Goal: Task Accomplishment & Management: Complete application form

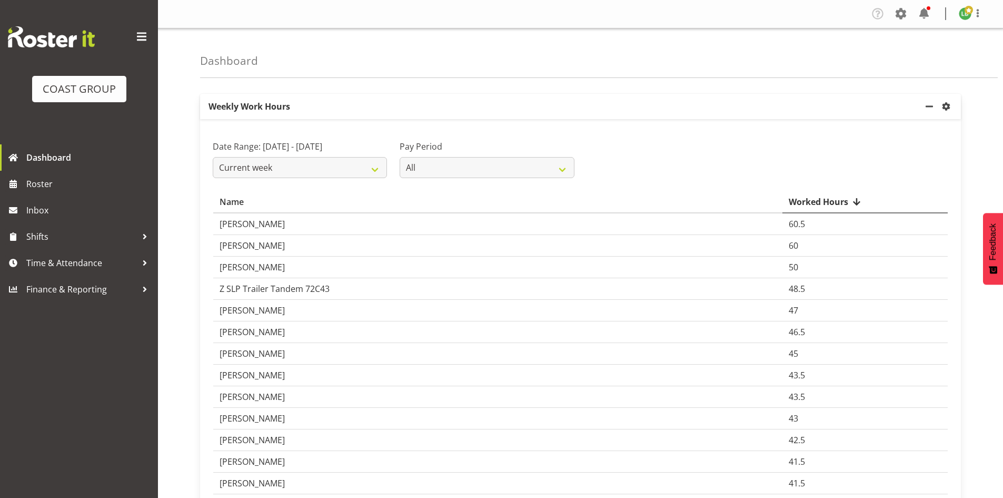
scroll to position [193, 0]
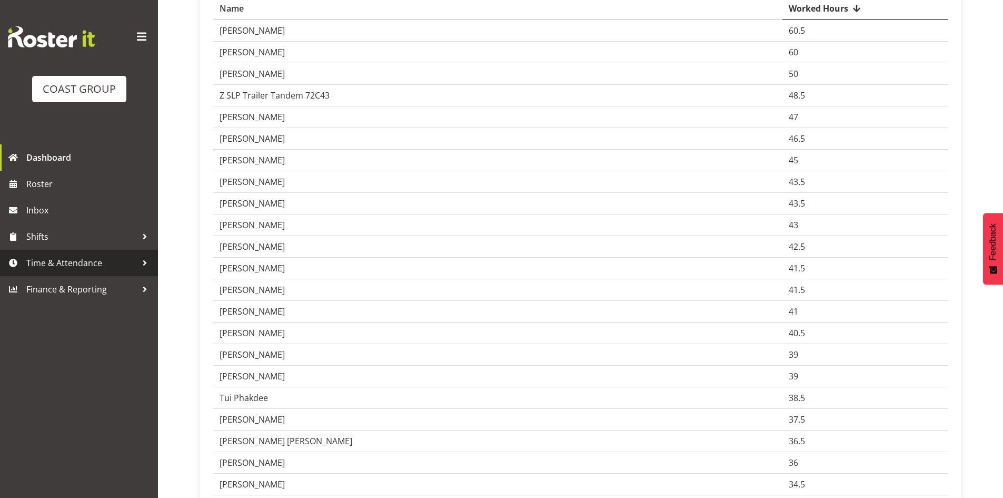
click at [62, 262] on span "Time & Attendance" at bounding box center [81, 263] width 111 height 16
click at [56, 266] on span "Time & Attendance" at bounding box center [81, 263] width 111 height 16
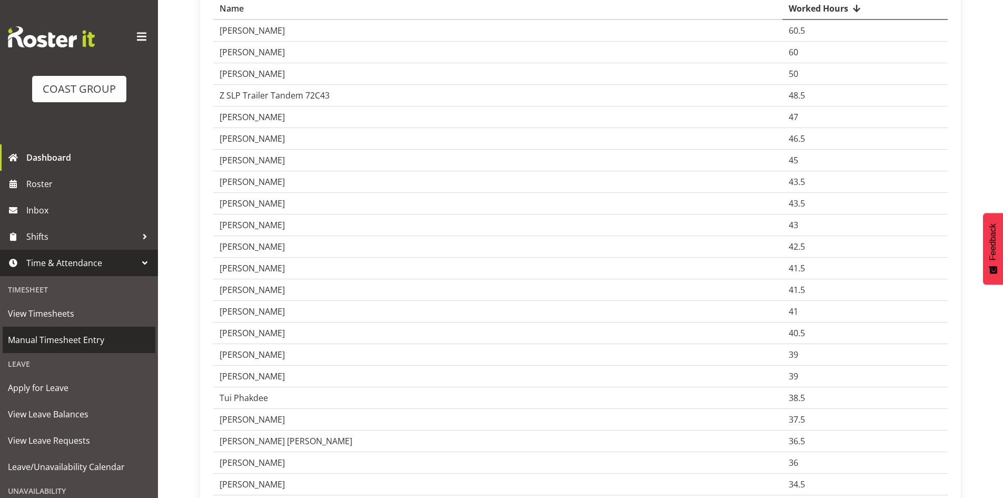
click at [52, 338] on span "Manual Timesheet Entry" at bounding box center [79, 340] width 142 height 16
click at [51, 338] on span "Manual Timesheet Entry" at bounding box center [79, 340] width 142 height 16
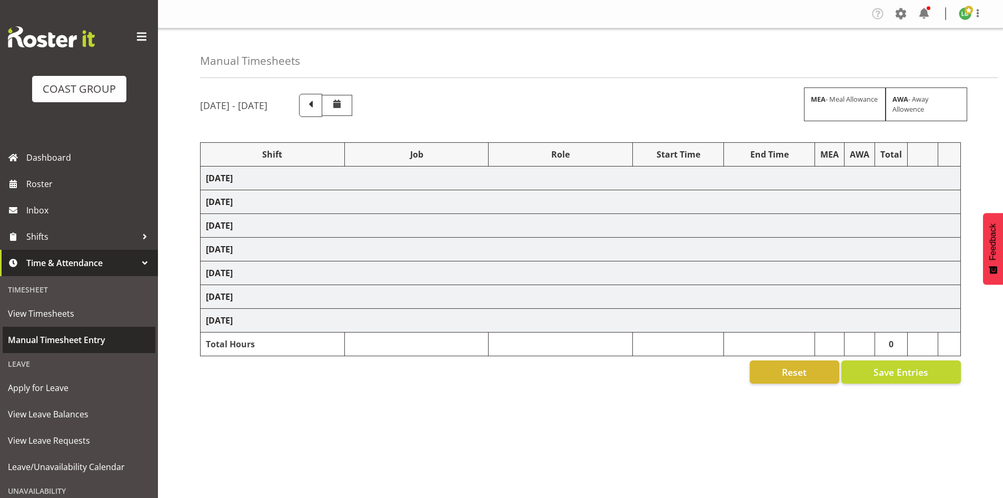
select select "1464"
select select "8309"
select select "197"
select select "1464"
select select "69"
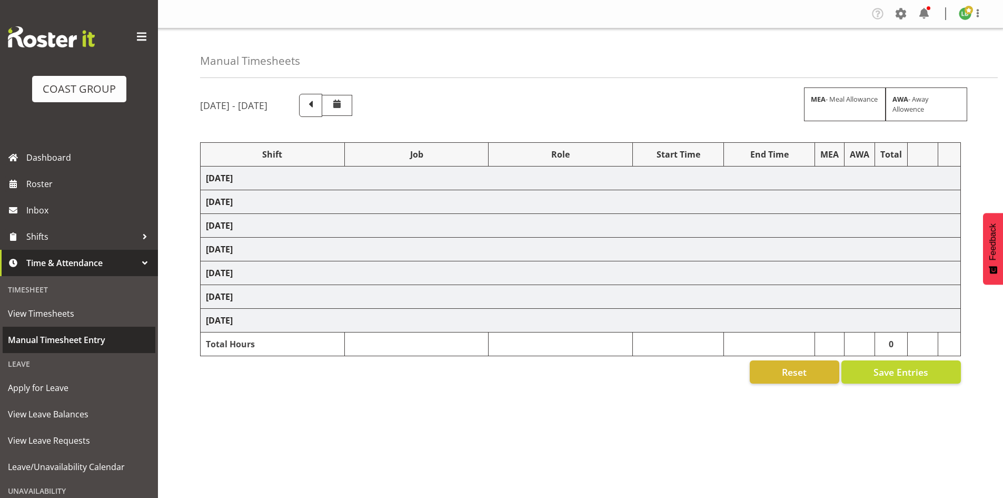
select select "197"
select select "1464"
select select "9584"
select select "197"
select select "1464"
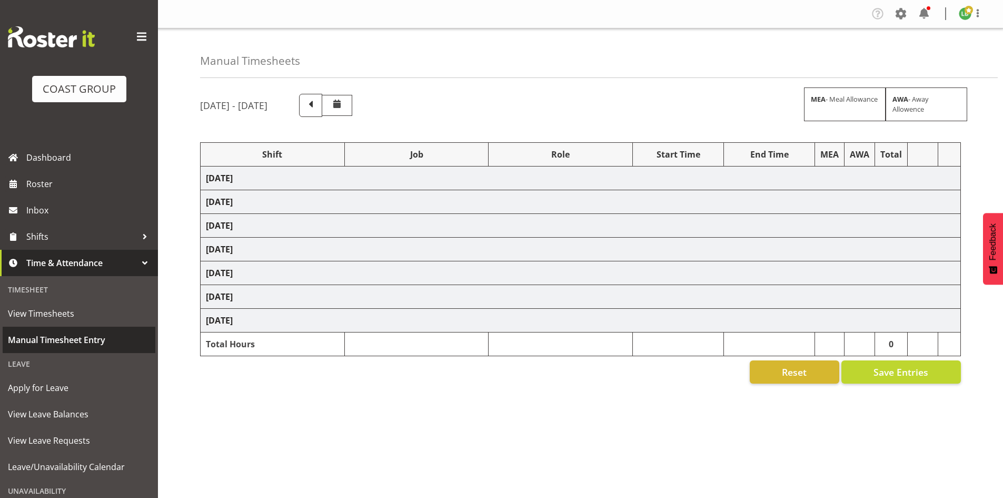
select select "9690"
select select "197"
select select "1464"
select select "10144"
select select "197"
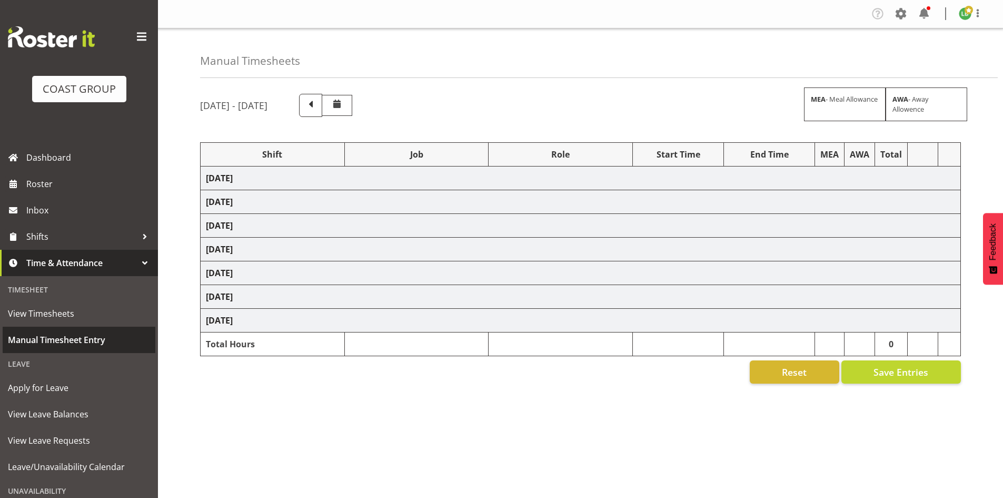
select select "1464"
select select "10172"
select select "197"
select select "1464"
select select "8677"
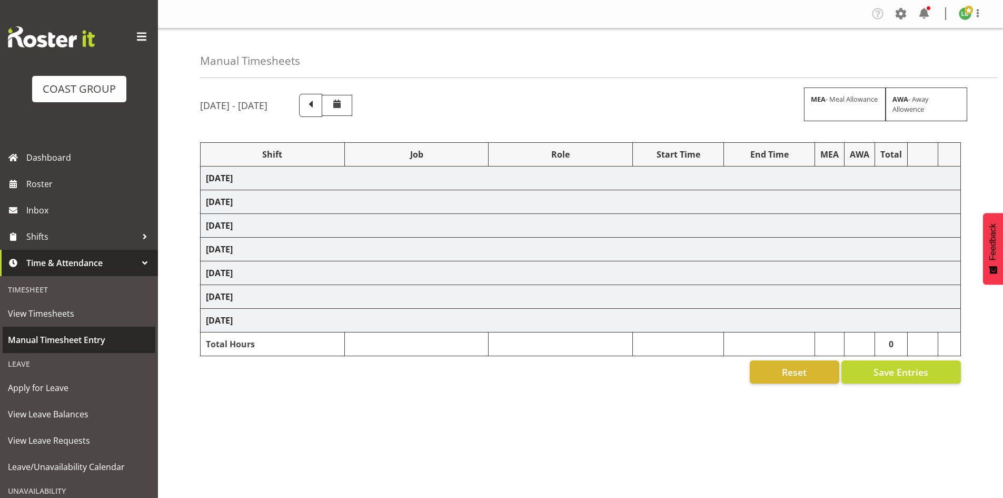
select select "197"
select select "1464"
select select "69"
select select "197"
select select "1464"
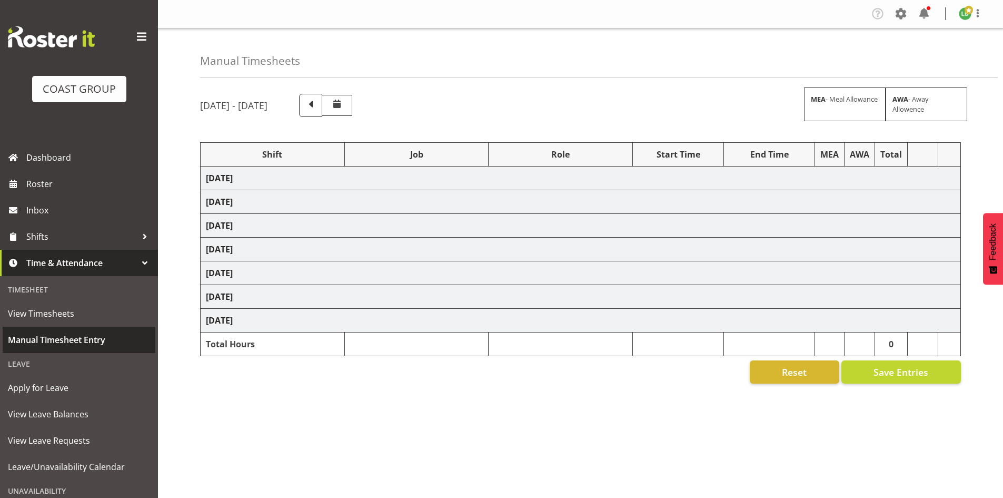
select select "9690"
select select "197"
select select "1464"
select select "10144"
select select "197"
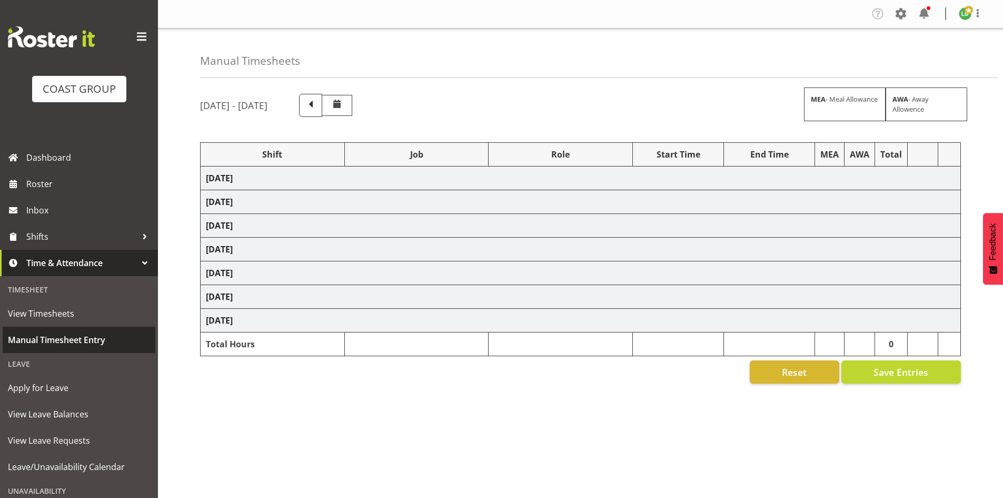
select select "1464"
select select "69"
select select "197"
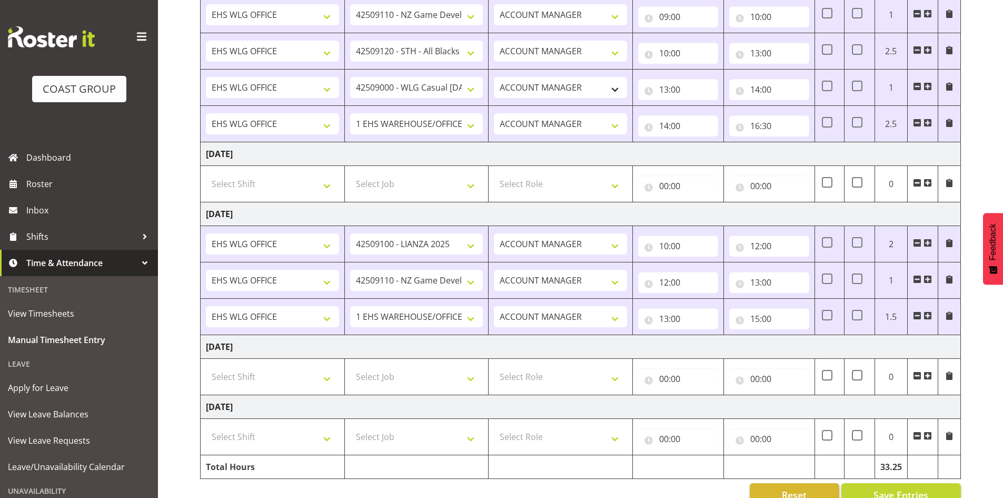
scroll to position [410, 0]
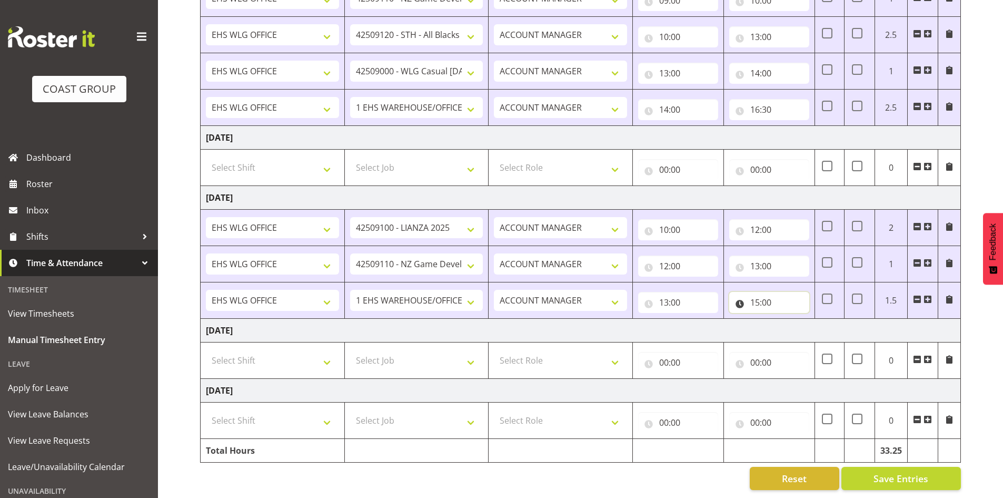
click at [757, 295] on input "15:00" at bounding box center [769, 302] width 80 height 21
click at [800, 322] on select "00 01 02 03 04 05 06 07 08 09 10 11 12 13 14 15 16 17 18 19 20 21 22 23" at bounding box center [801, 329] width 24 height 21
select select "17"
click at [789, 319] on select "00 01 02 03 04 05 06 07 08 09 10 11 12 13 14 15 16 17 18 19 20 21 22 23" at bounding box center [801, 329] width 24 height 21
type input "17:00"
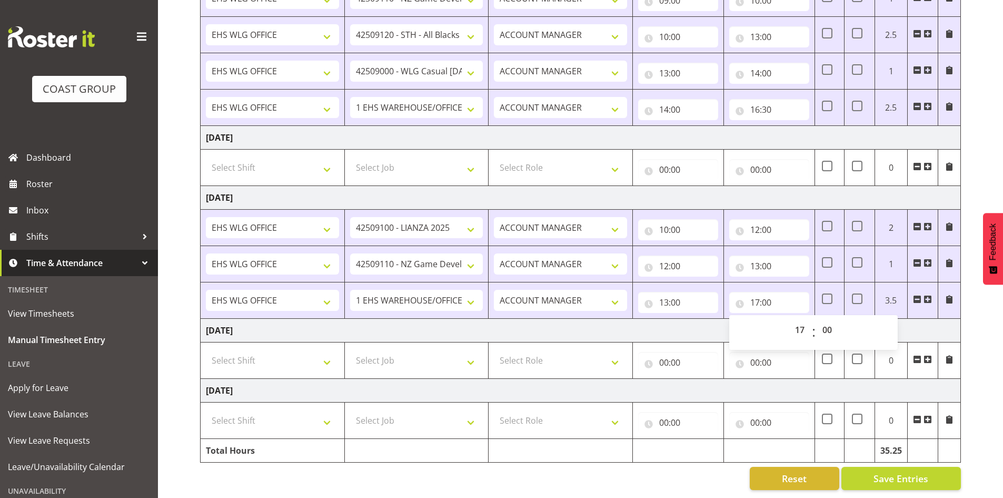
click at [613, 330] on td "Monday 25th August 2025" at bounding box center [581, 331] width 760 height 24
click at [916, 471] on span "Save Entries" at bounding box center [901, 478] width 55 height 14
click at [917, 471] on span "Save Entries" at bounding box center [901, 478] width 55 height 14
click at [523, 379] on td "Tuesday 26th August 2025" at bounding box center [581, 391] width 760 height 24
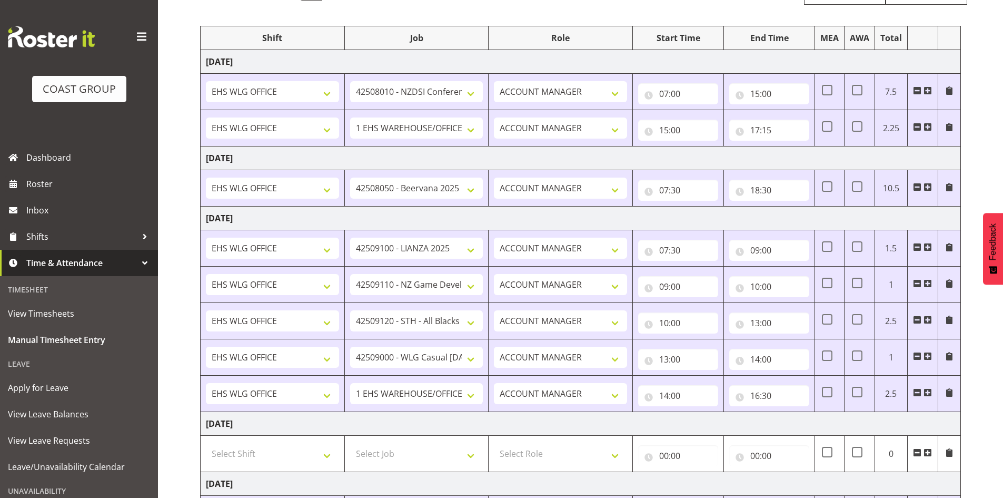
scroll to position [0, 0]
